Goal: Task Accomplishment & Management: Complete application form

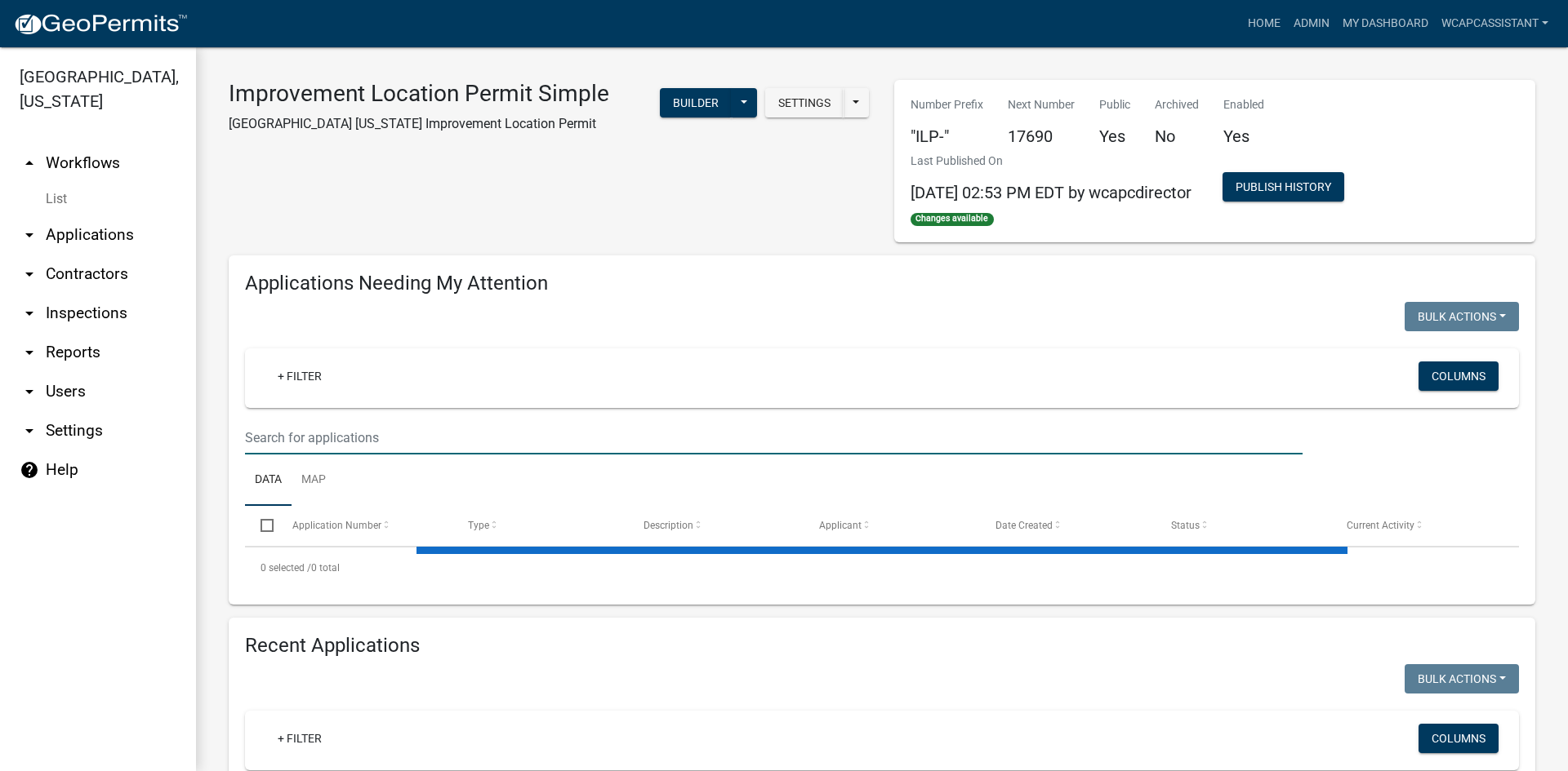
click at [372, 437] on input "text" at bounding box center [773, 437] width 1057 height 33
type input "[PERSON_NAME]"
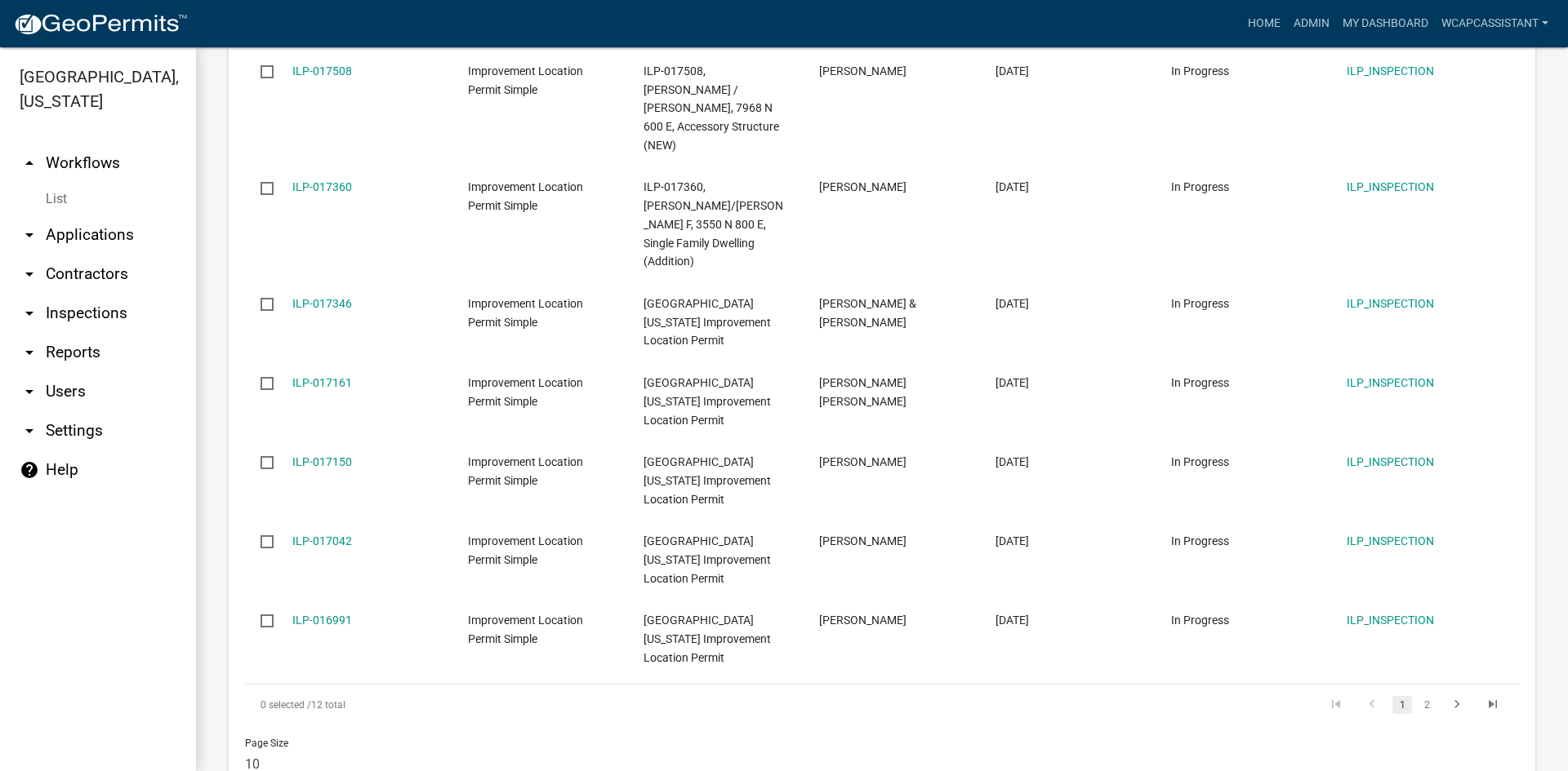
scroll to position [816, 0]
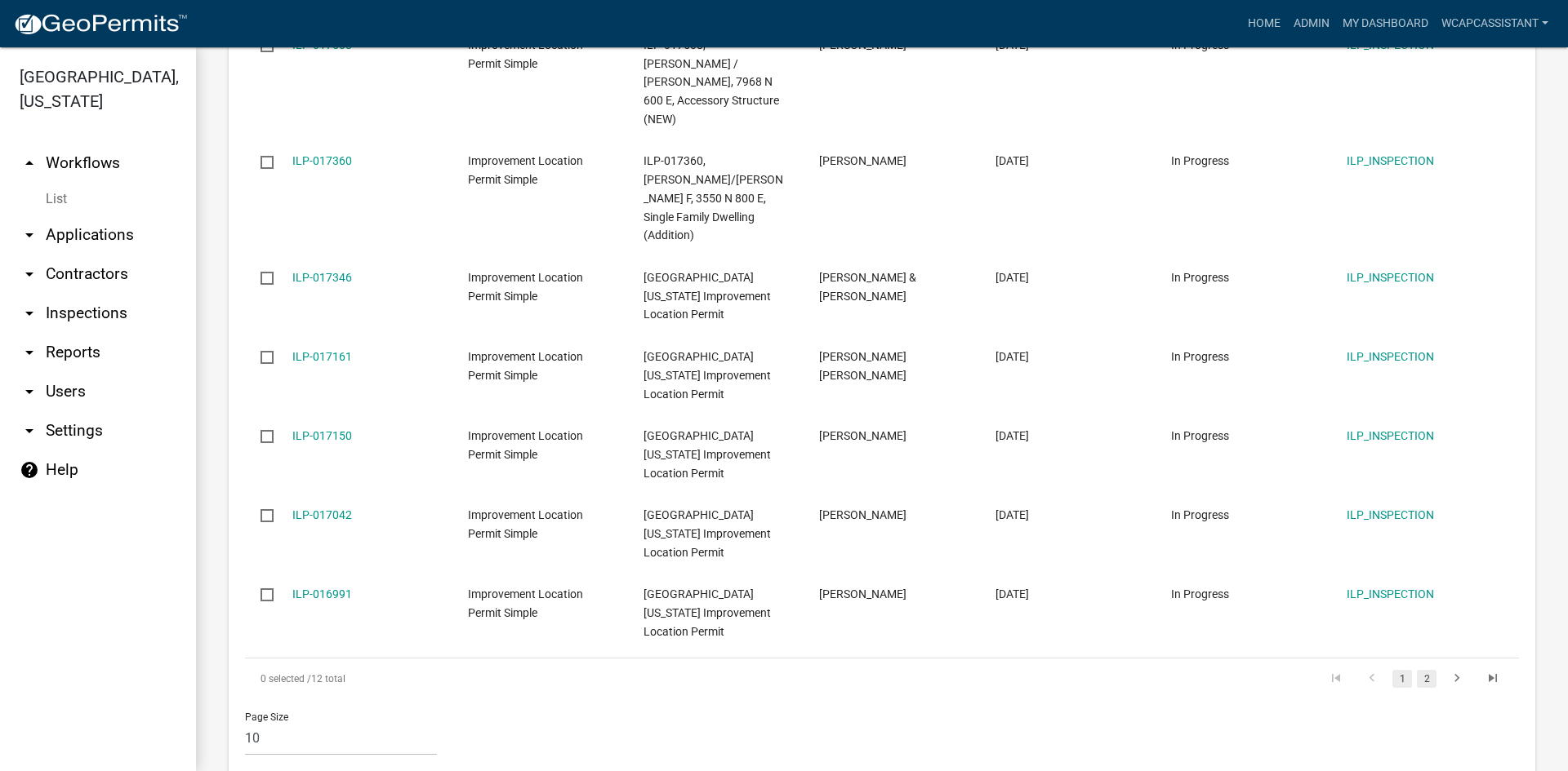
click at [1416, 670] on link "2" at bounding box center [1426, 679] width 19 height 18
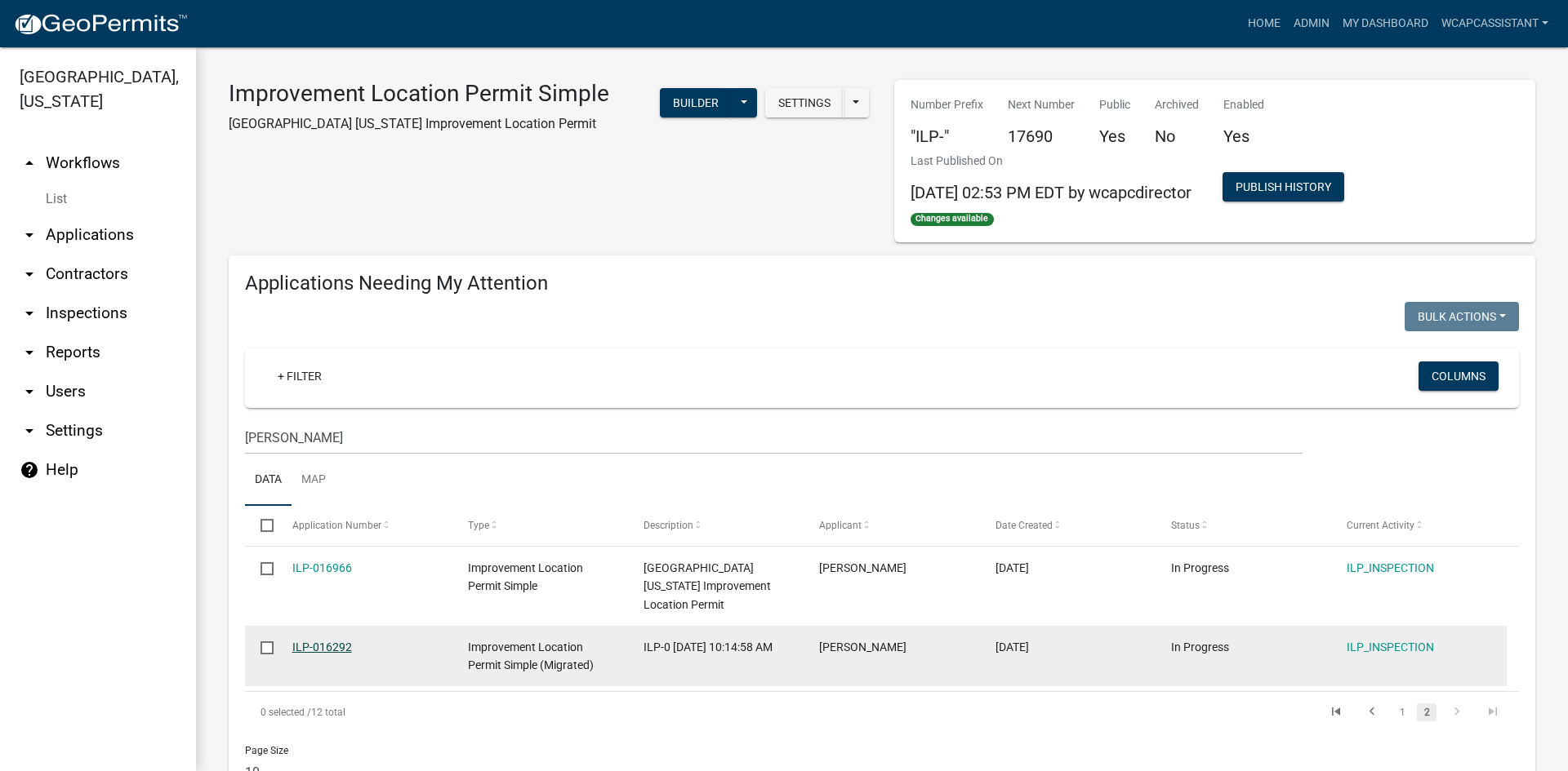
click at [312, 652] on link "ILP-016292" at bounding box center [322, 647] width 60 height 13
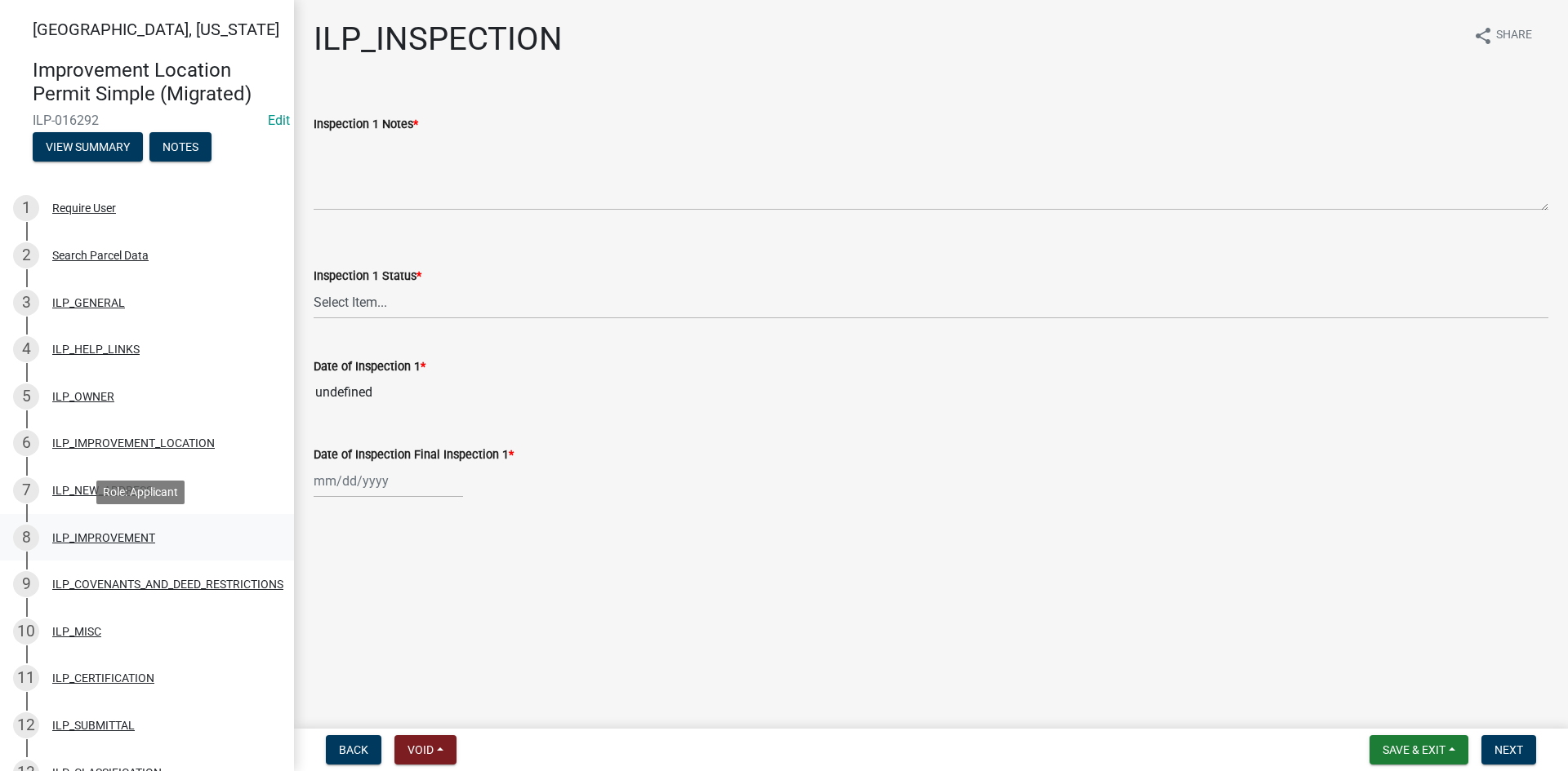
click at [135, 545] on div "8 ILP_IMPROVEMENT" at bounding box center [140, 538] width 255 height 26
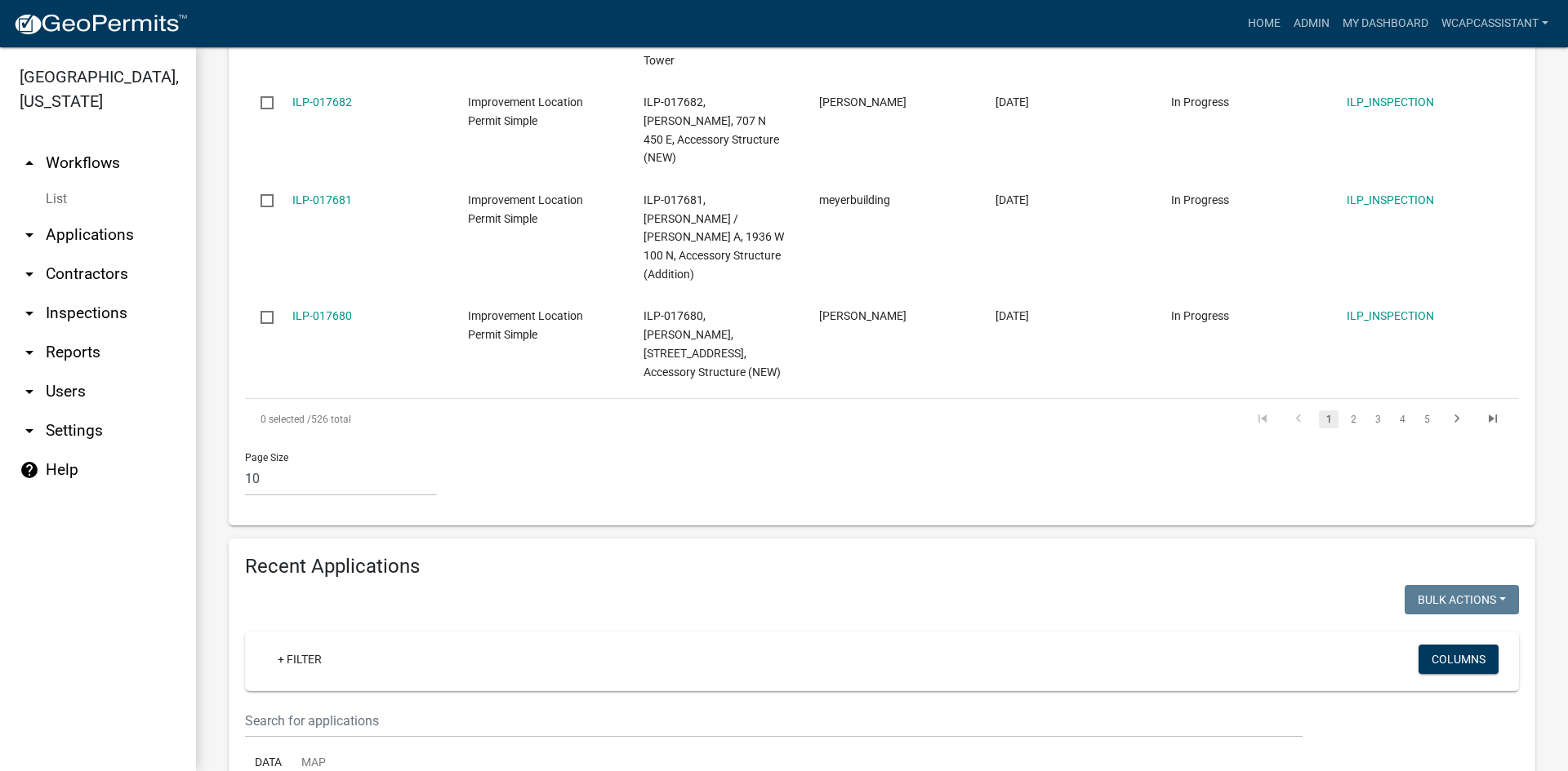
scroll to position [1633, 0]
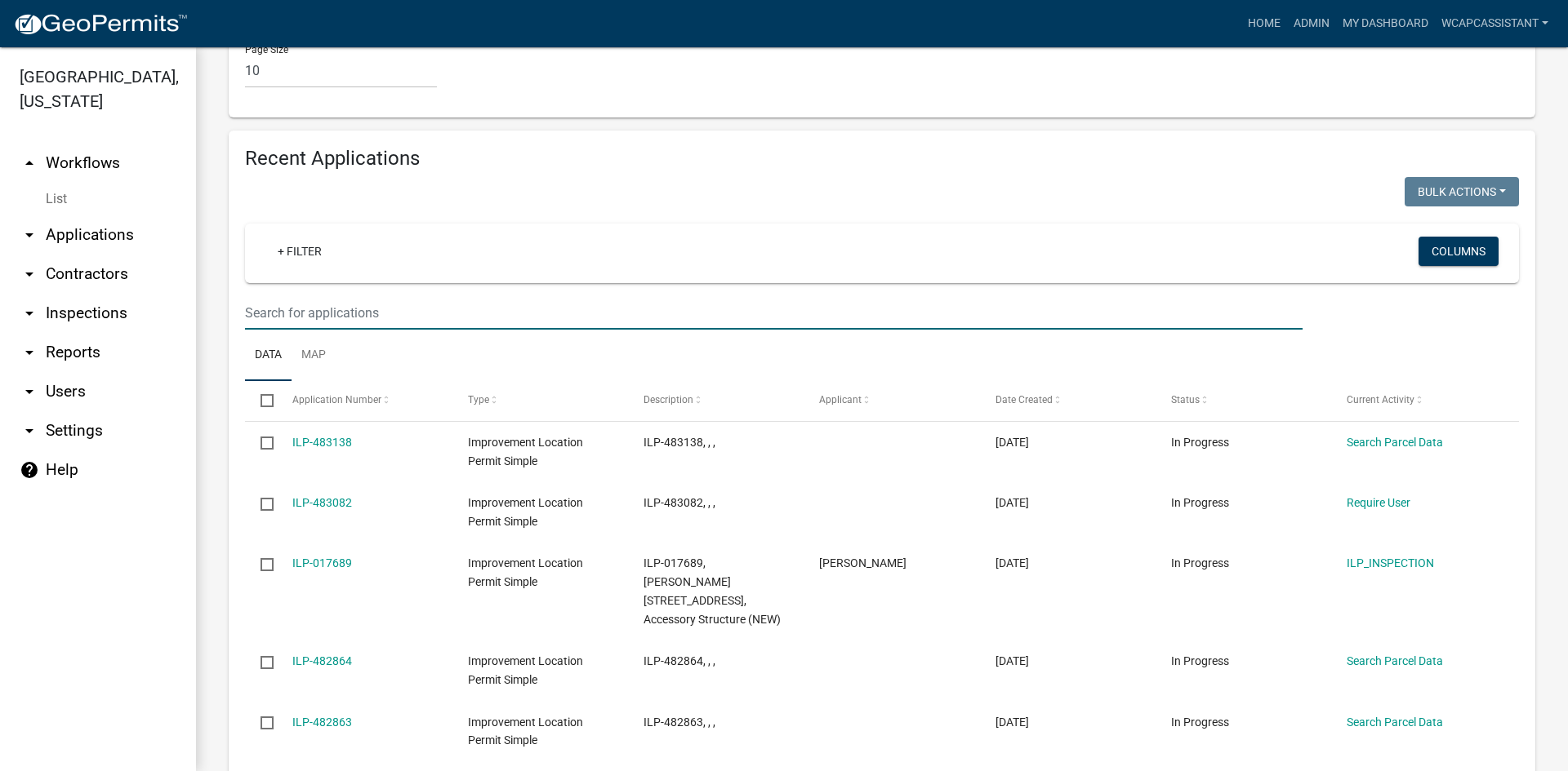
click at [369, 296] on input "text" at bounding box center [773, 312] width 1057 height 33
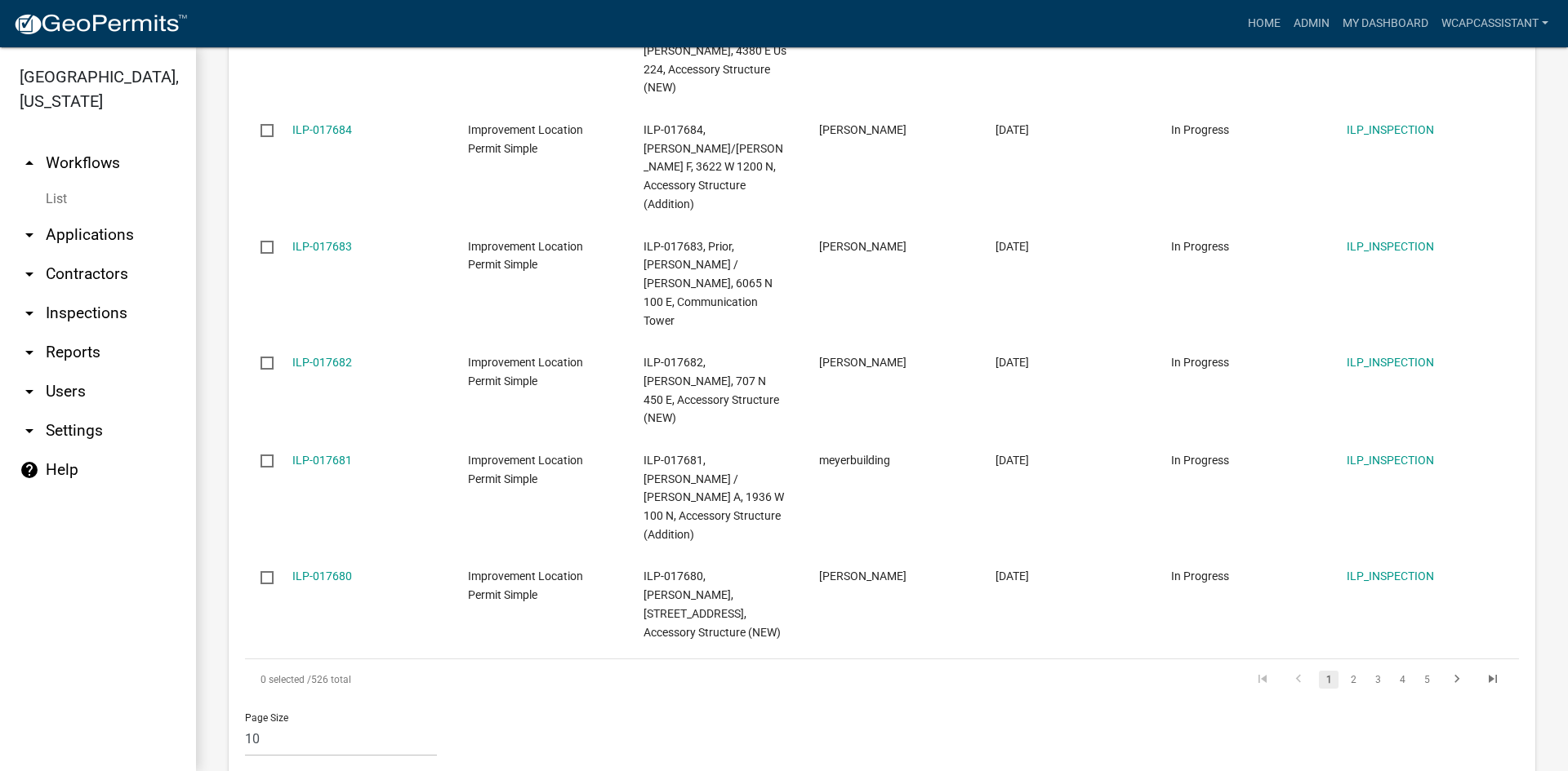
scroll to position [1306, 0]
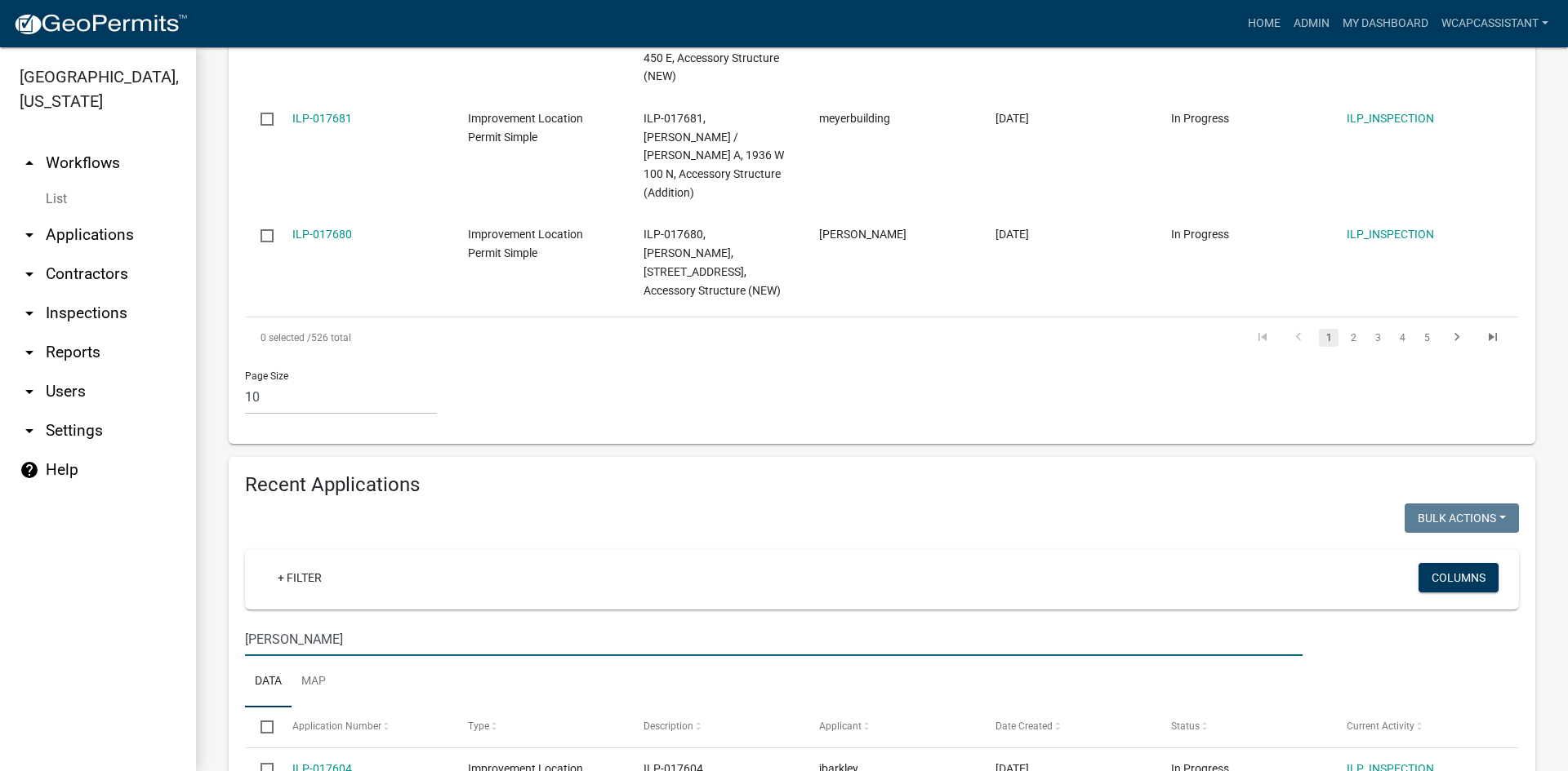
click at [267, 623] on input "barkley" at bounding box center [773, 640] width 1057 height 33
type input "meyer"
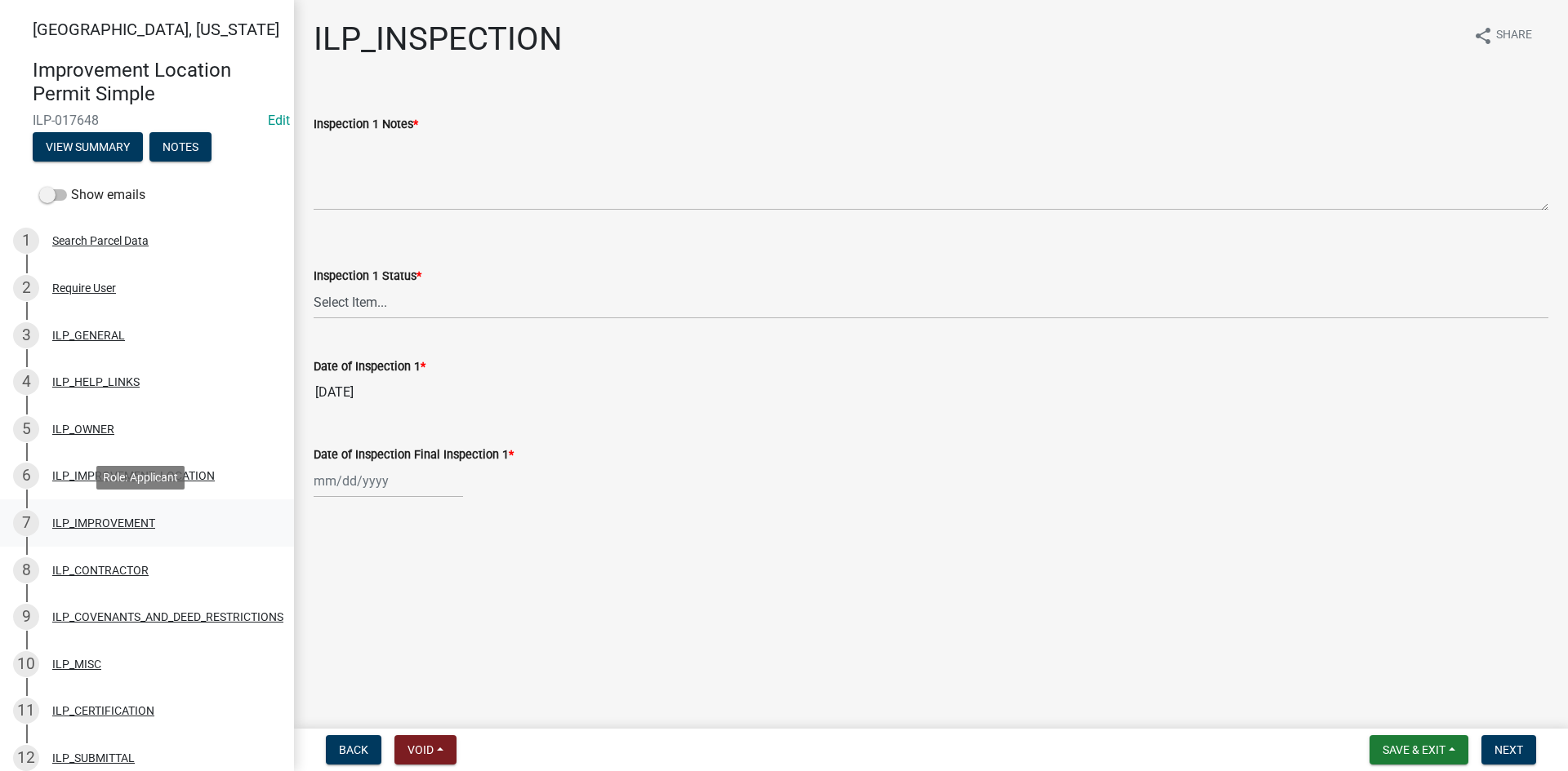
click at [135, 531] on div "7 ILP_IMPROVEMENT" at bounding box center [140, 523] width 255 height 26
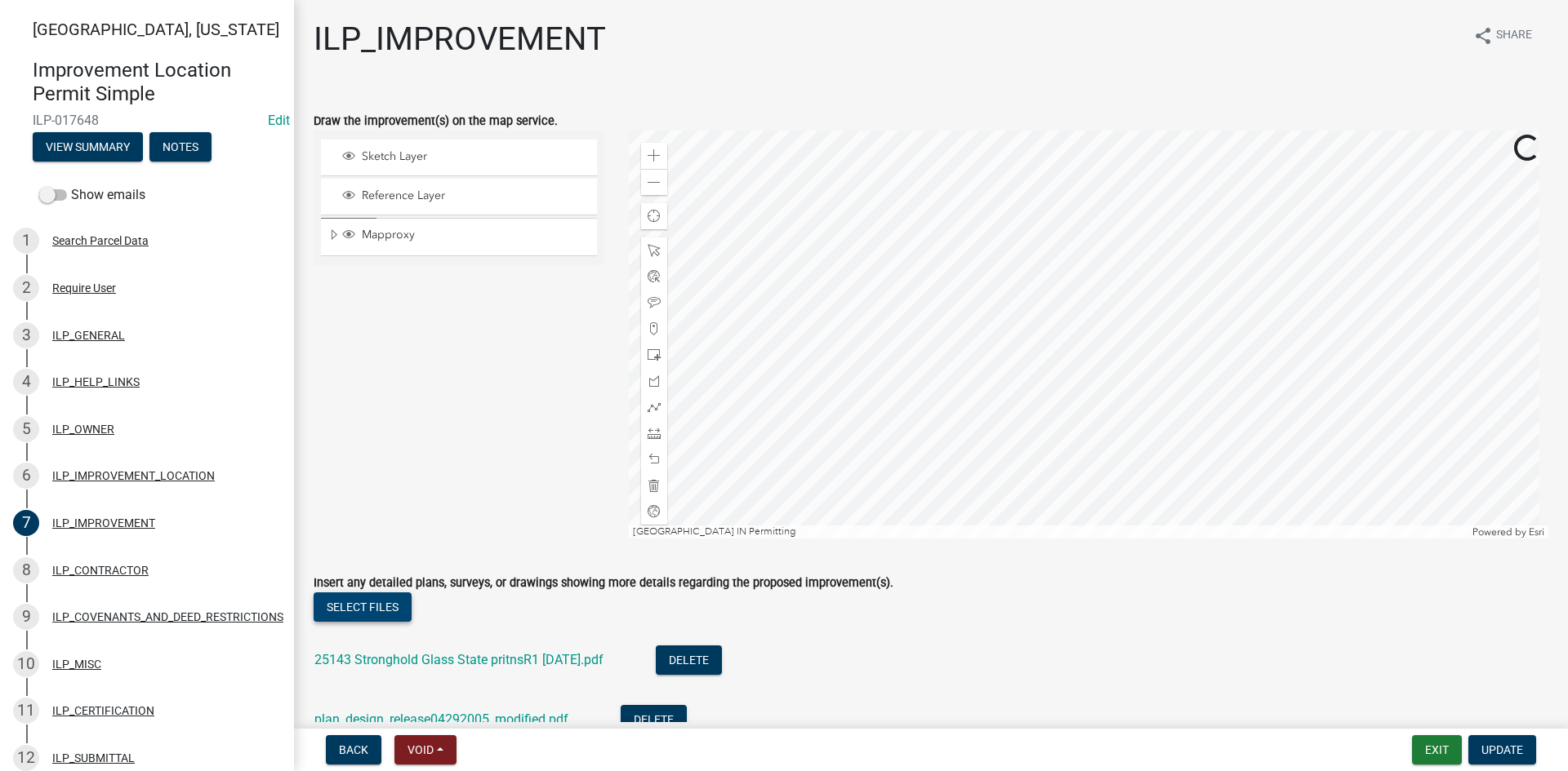
click at [374, 614] on button "Select files" at bounding box center [362, 607] width 98 height 29
click at [1510, 750] on span "Update" at bounding box center [1501, 750] width 41 height 13
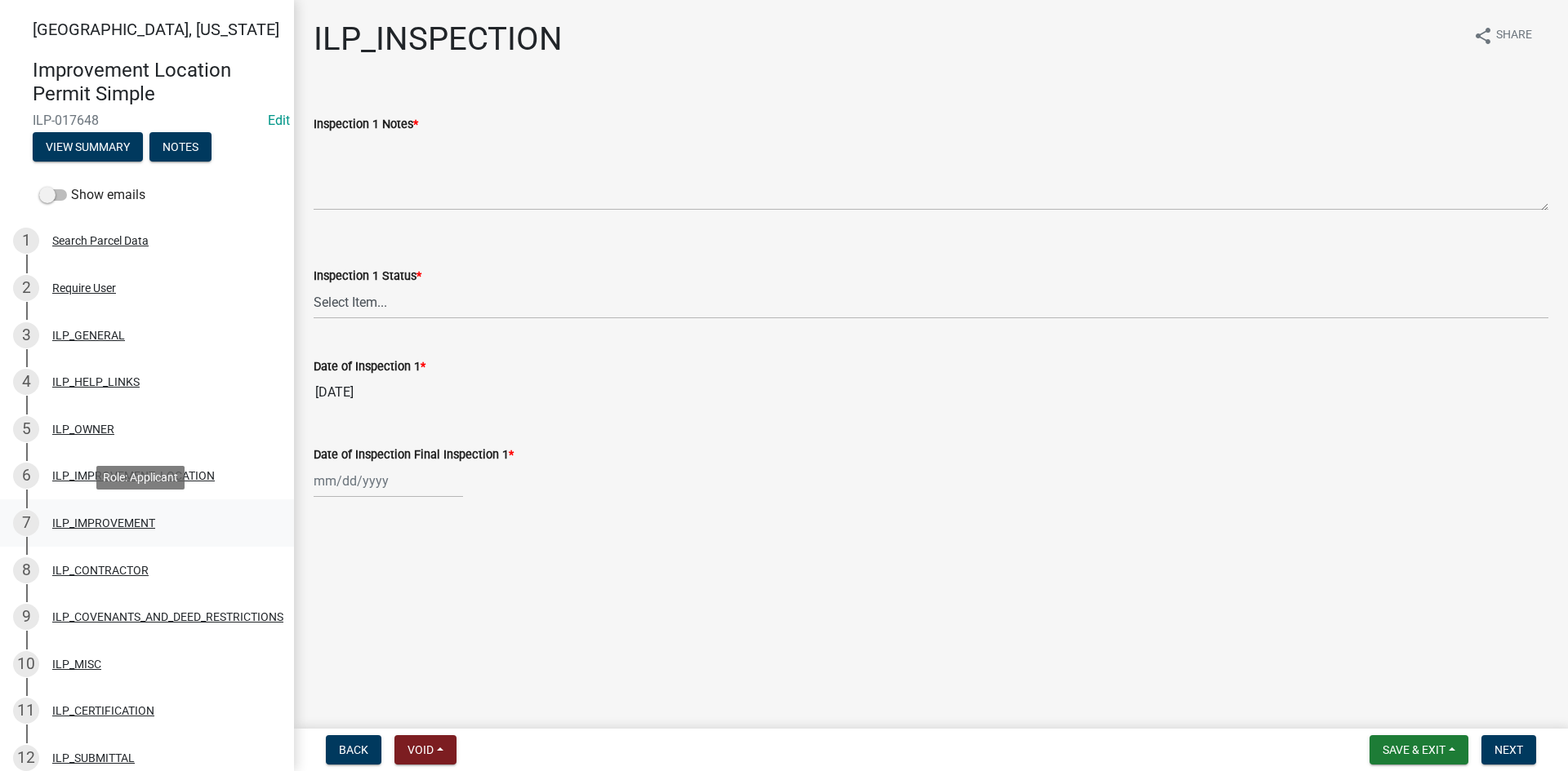
click at [107, 523] on div "ILP_IMPROVEMENT" at bounding box center [104, 523] width 103 height 11
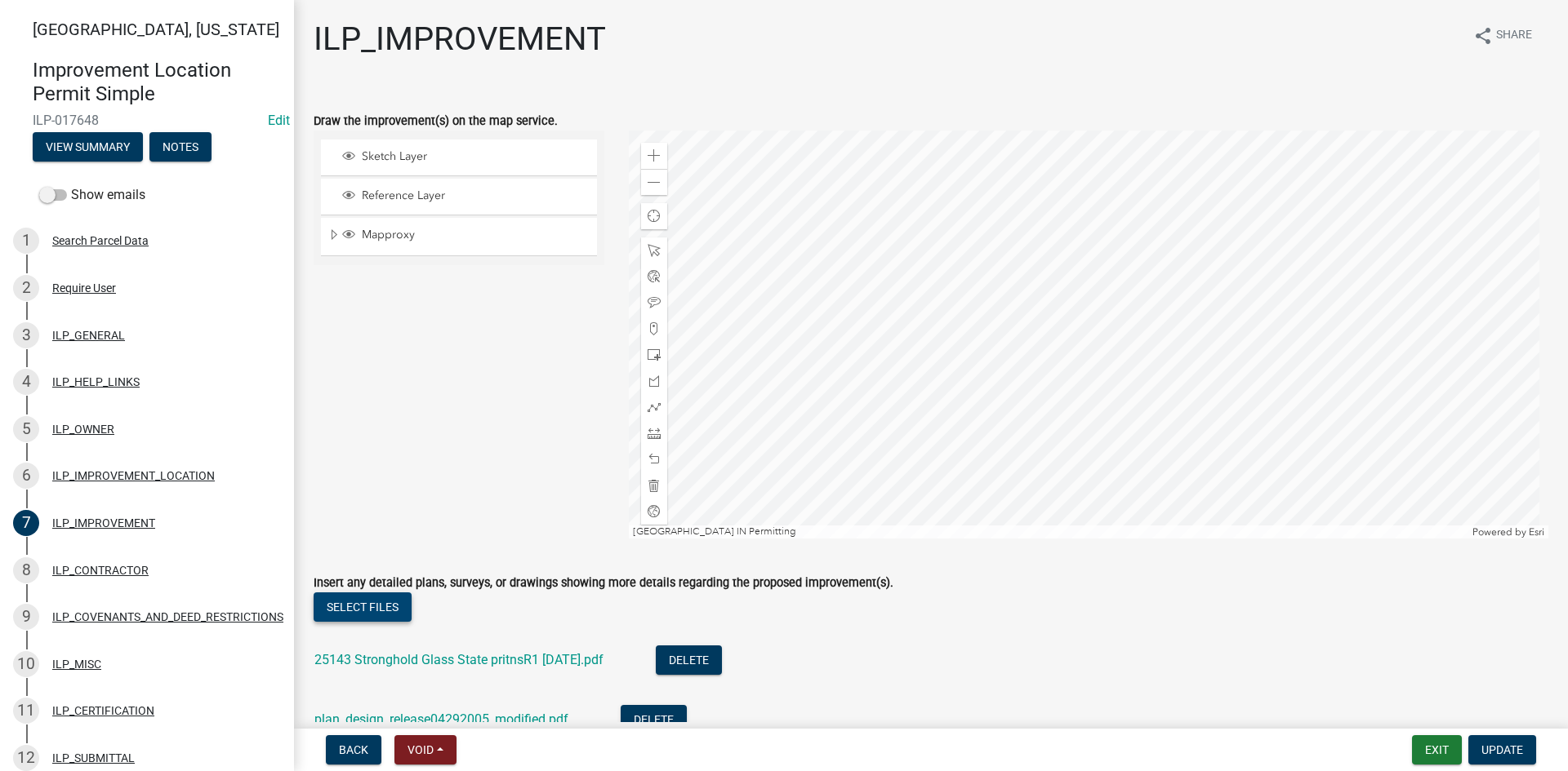
click at [390, 598] on button "Select files" at bounding box center [362, 607] width 98 height 29
click at [1514, 751] on span "Update" at bounding box center [1501, 750] width 41 height 13
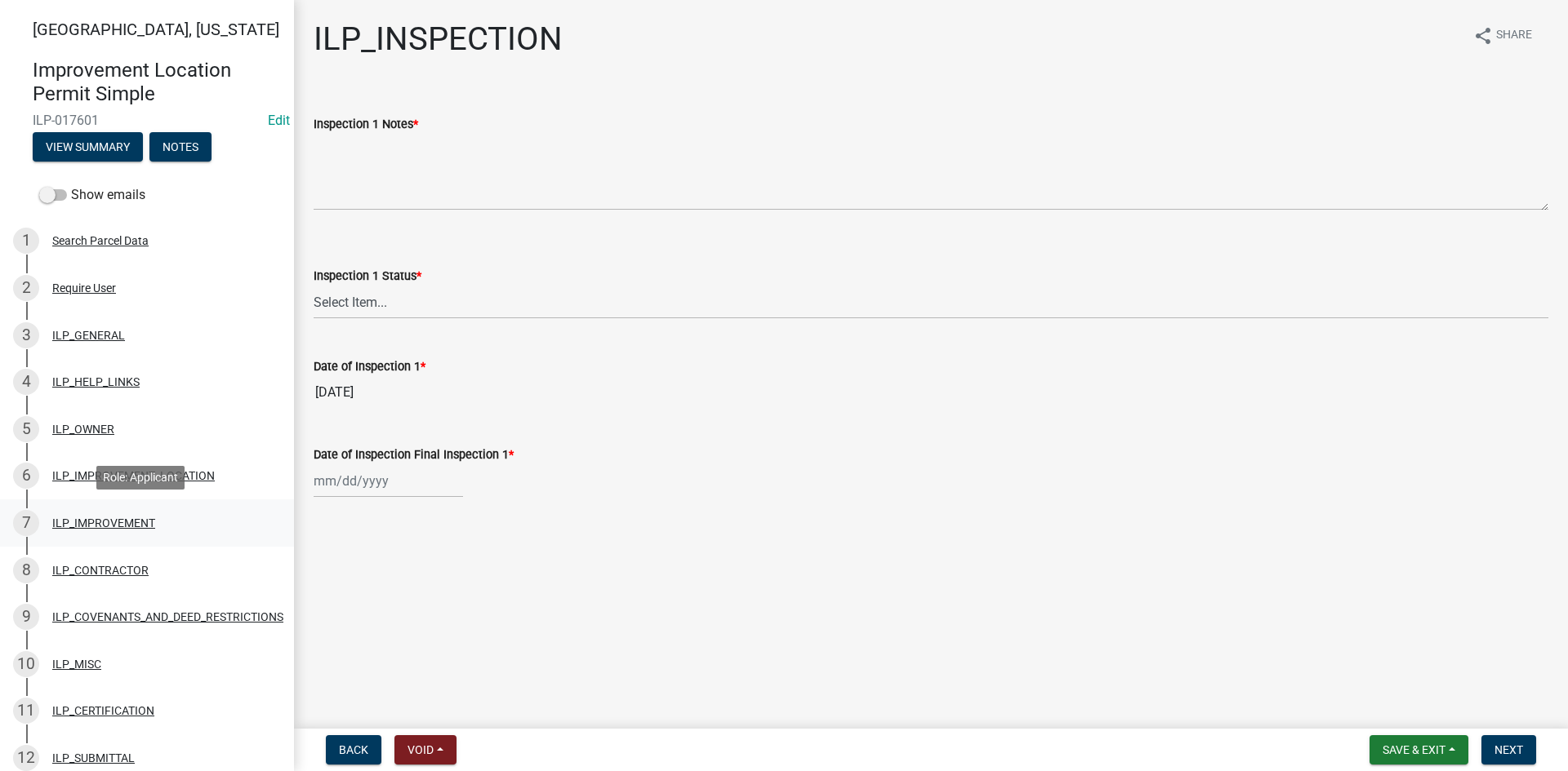
click at [91, 521] on div "ILP_IMPROVEMENT" at bounding box center [104, 523] width 103 height 11
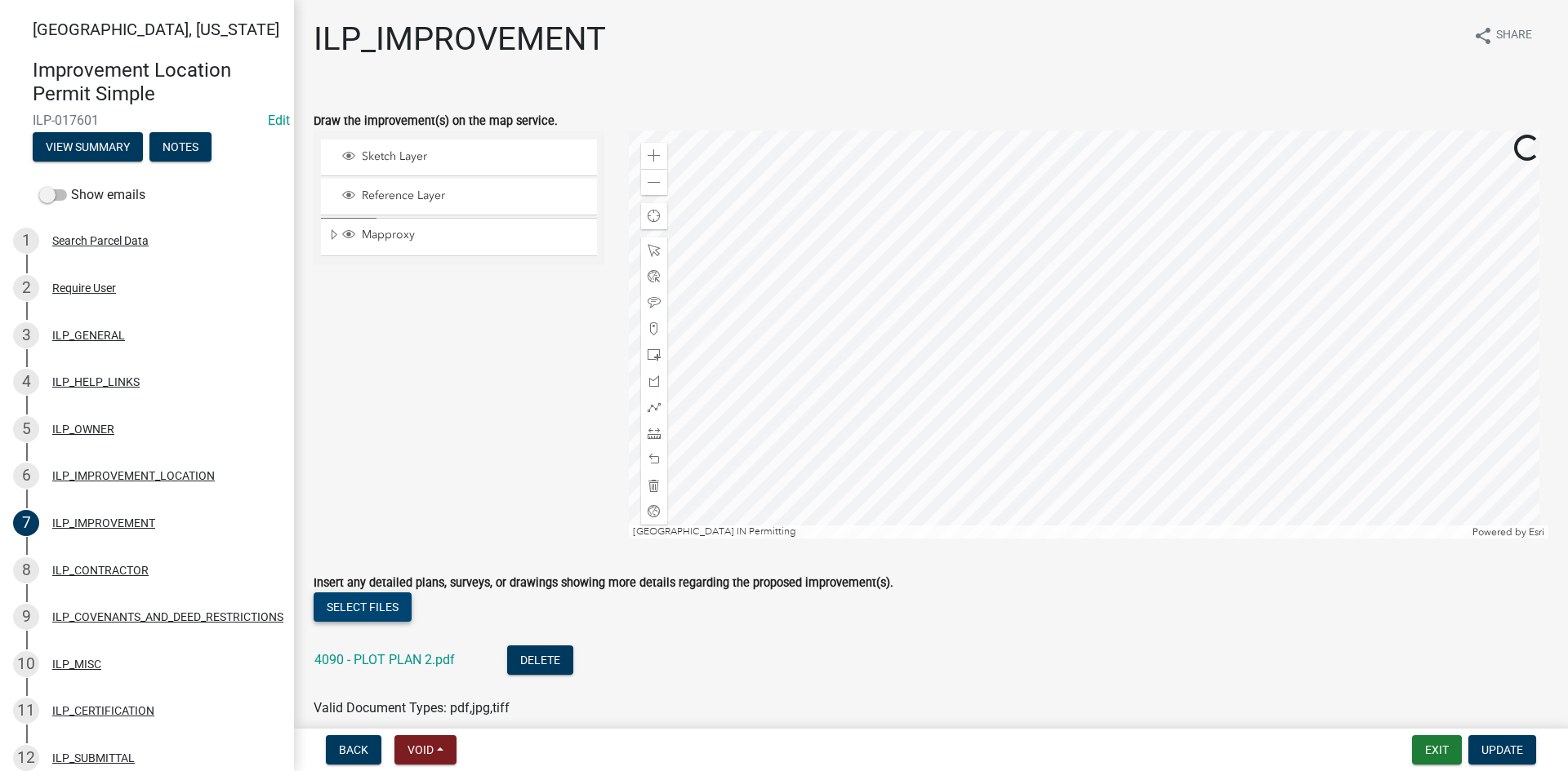
click at [390, 615] on button "Select files" at bounding box center [362, 607] width 98 height 29
click at [418, 715] on link "20250924134913048.pdf" at bounding box center [388, 720] width 148 height 16
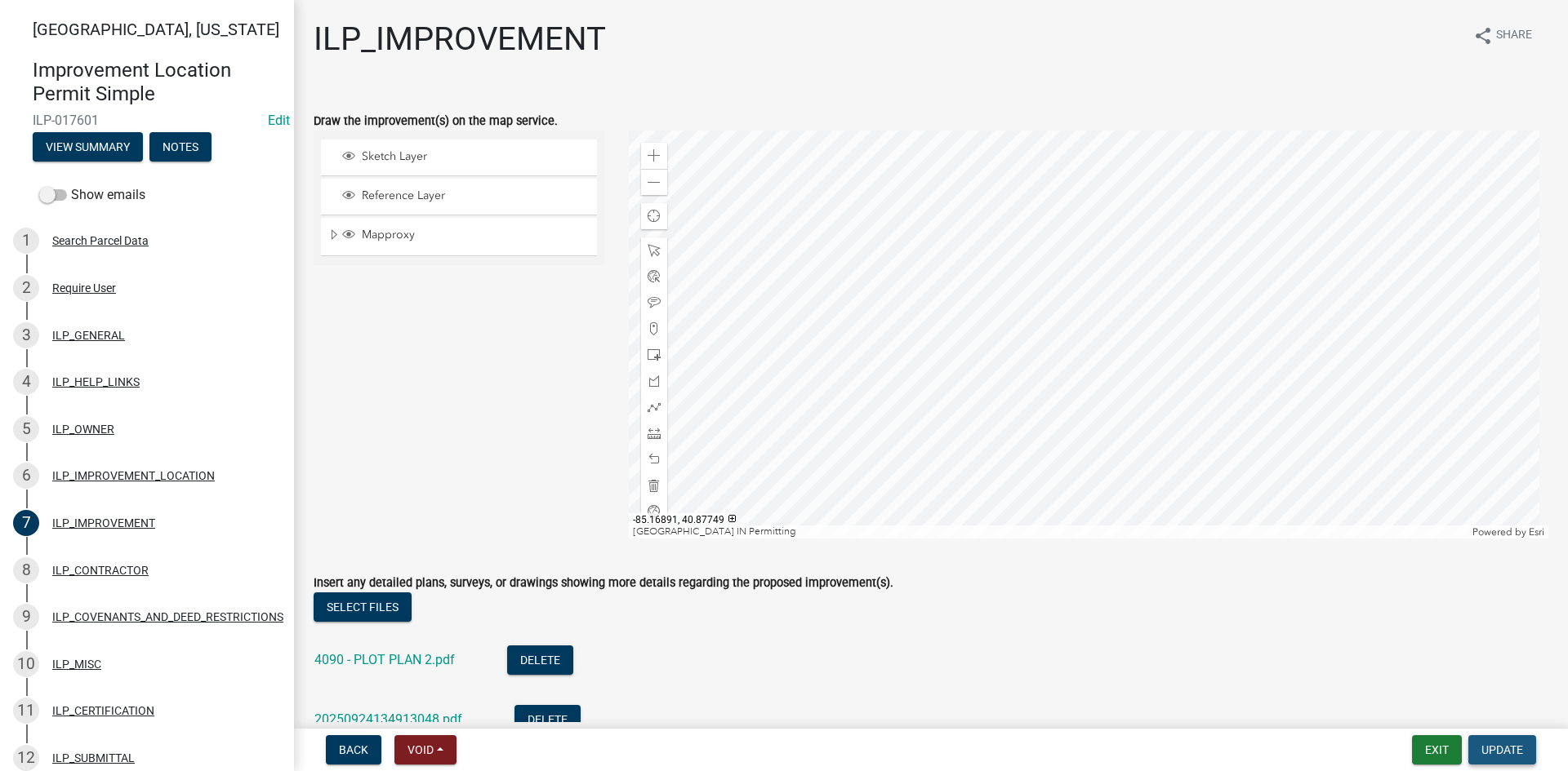
click at [1504, 745] on span "Update" at bounding box center [1501, 750] width 41 height 13
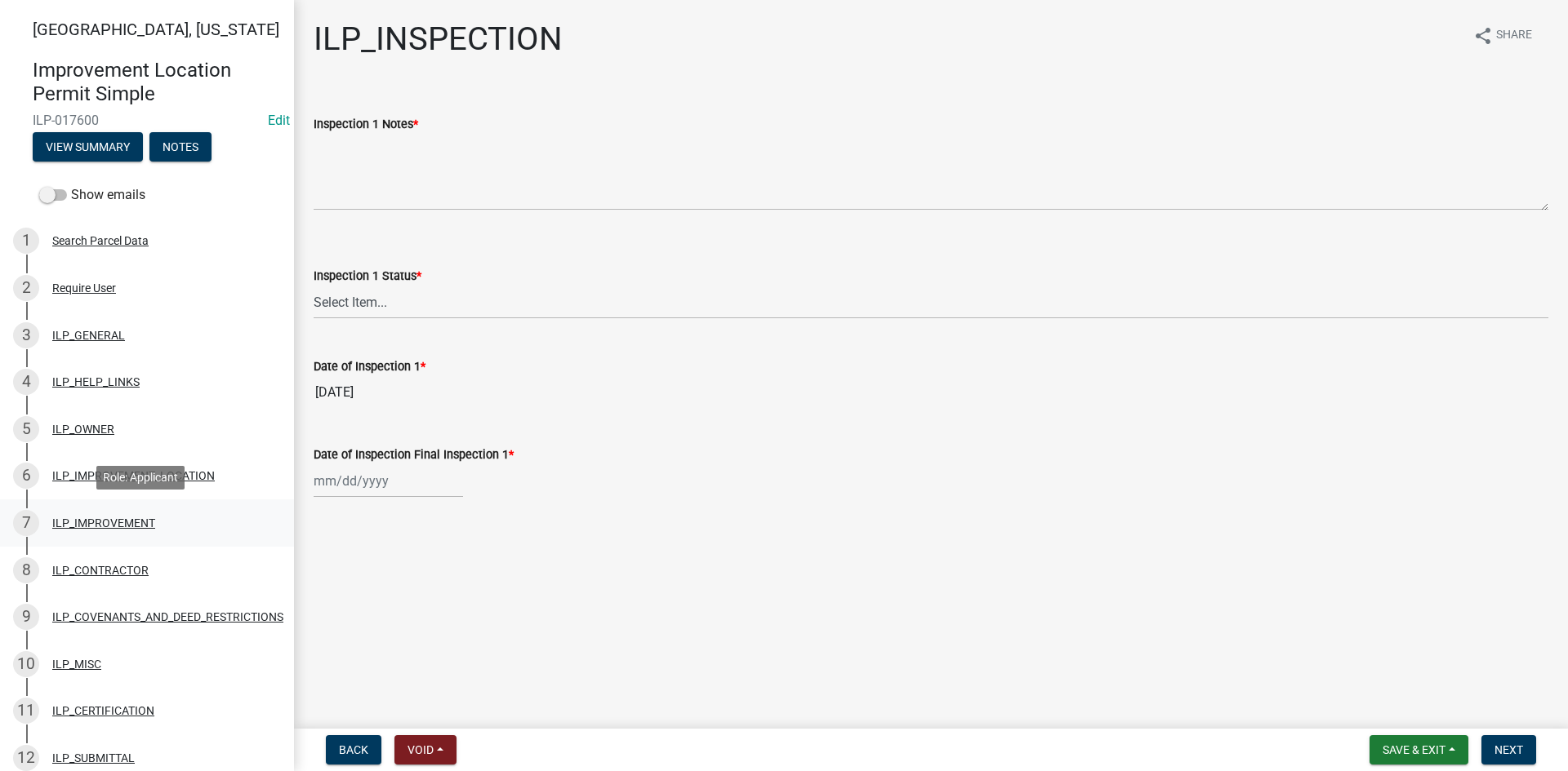
click at [120, 526] on div "ILP_IMPROVEMENT" at bounding box center [104, 523] width 103 height 11
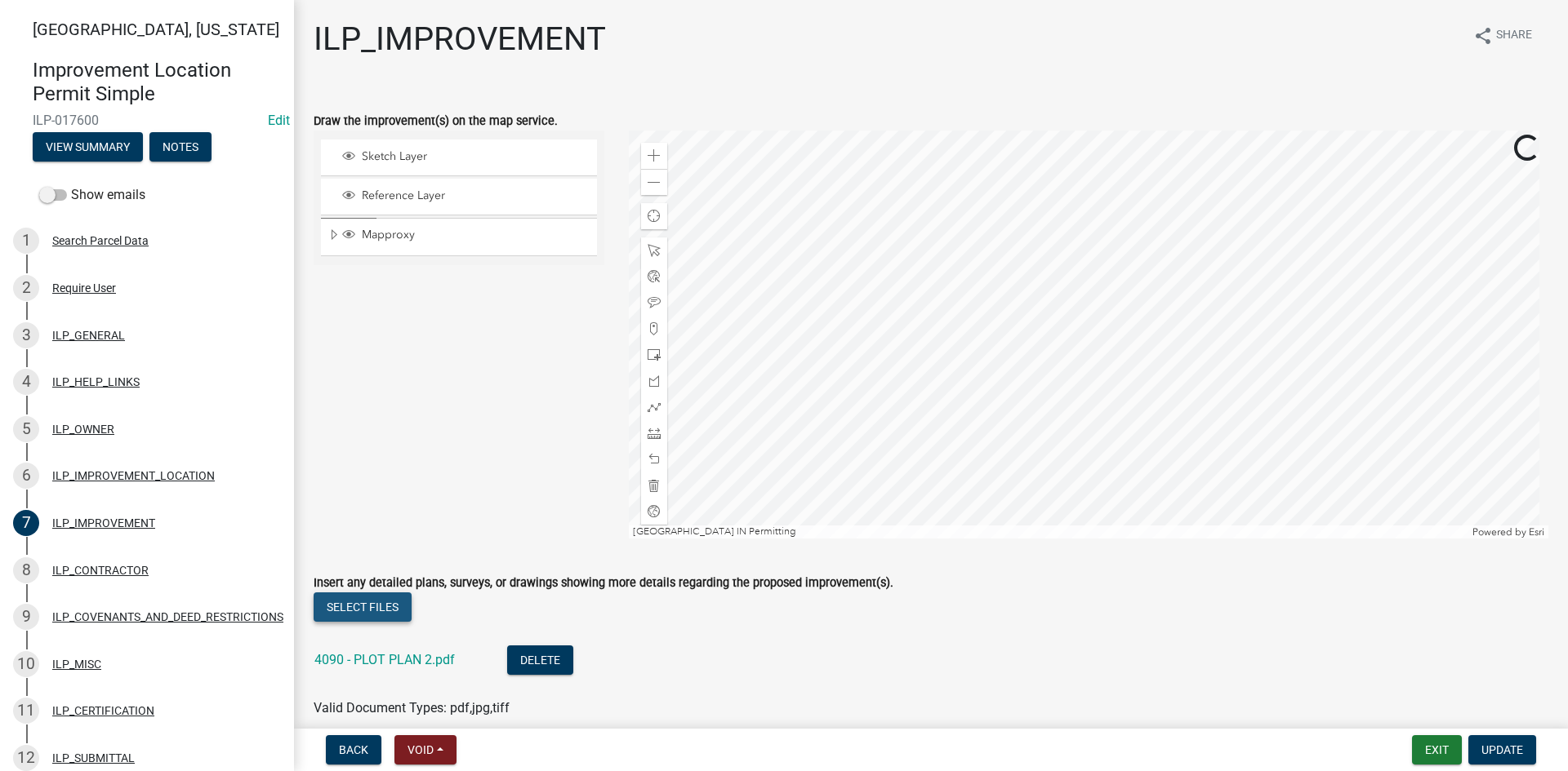
click at [358, 607] on button "Select files" at bounding box center [362, 607] width 98 height 29
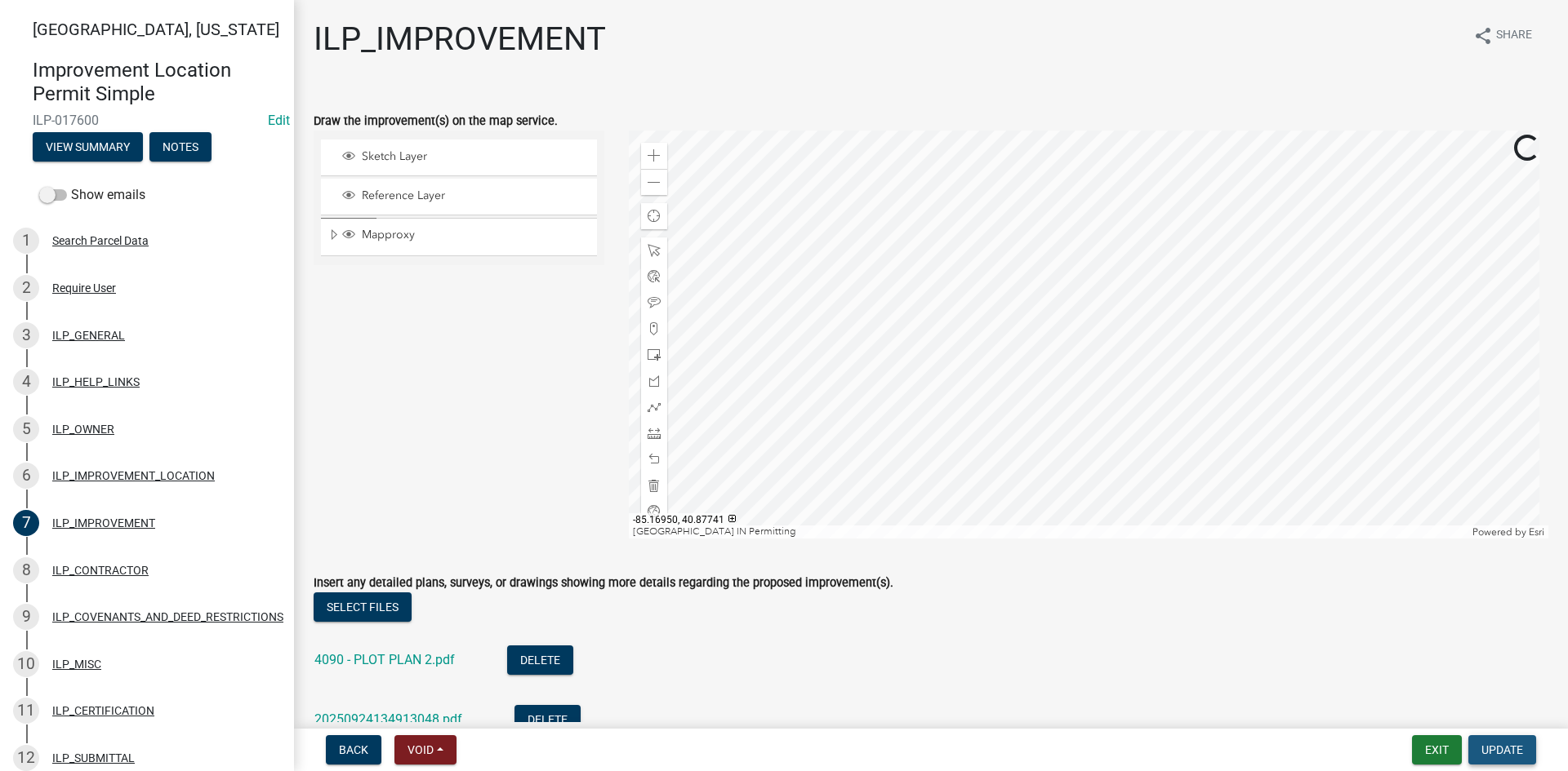
click at [1520, 745] on span "Update" at bounding box center [1501, 750] width 41 height 13
